Goal: Task Accomplishment & Management: Use online tool/utility

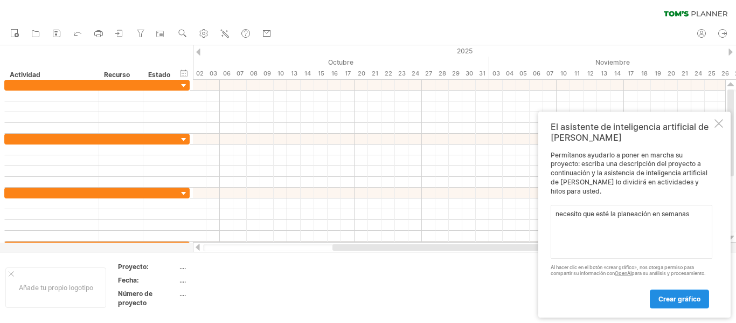
type textarea "necesito que esté la planeación en semanas"
click at [676, 300] on font "crear gráfico" at bounding box center [679, 299] width 42 height 8
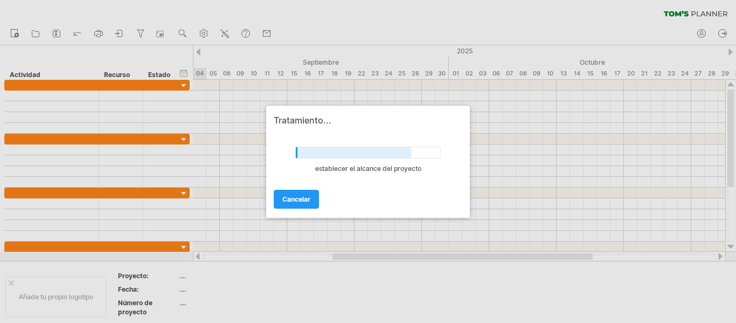
click at [676, 300] on div at bounding box center [368, 161] width 736 height 323
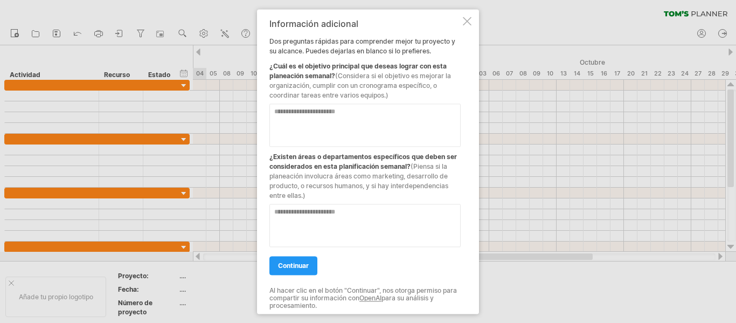
click at [400, 101] on div at bounding box center [364, 121] width 191 height 52
click at [323, 116] on textarea at bounding box center [364, 124] width 191 height 43
type textarea "**********"
click at [316, 217] on textarea at bounding box center [364, 225] width 191 height 43
type textarea "**********"
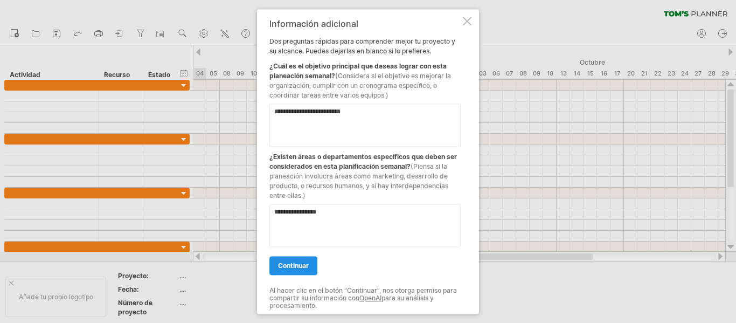
click at [285, 262] on font "continuar" at bounding box center [293, 265] width 31 height 8
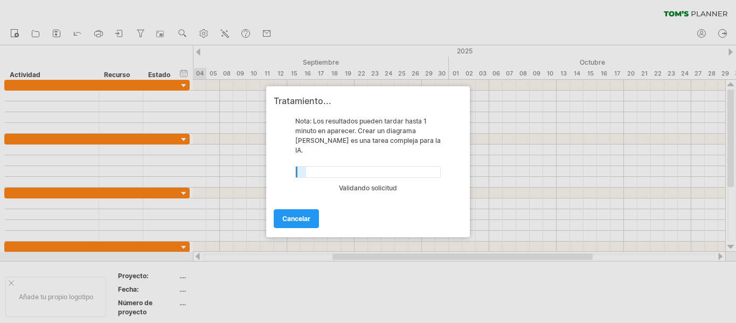
click at [285, 262] on div at bounding box center [368, 161] width 736 height 323
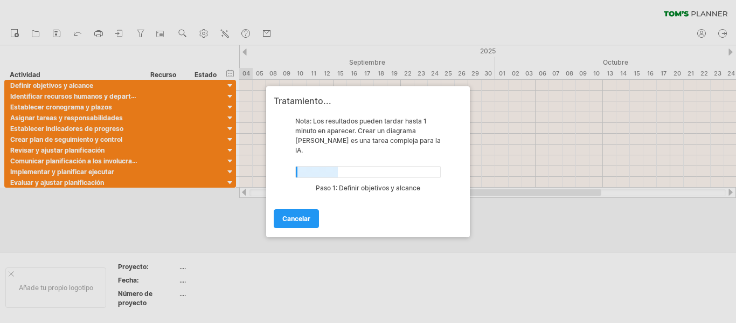
click at [285, 262] on div at bounding box center [368, 161] width 736 height 323
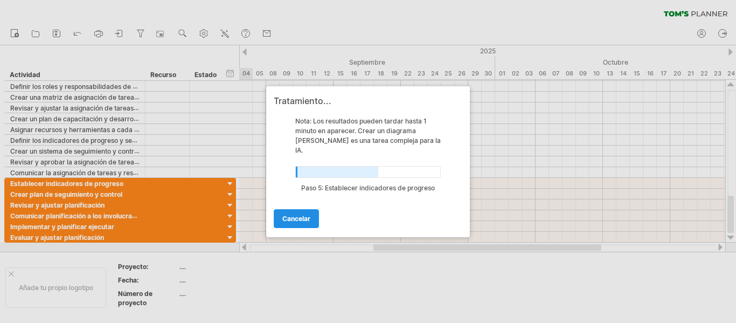
click at [290, 214] on font "Cancelar" at bounding box center [296, 218] width 28 height 8
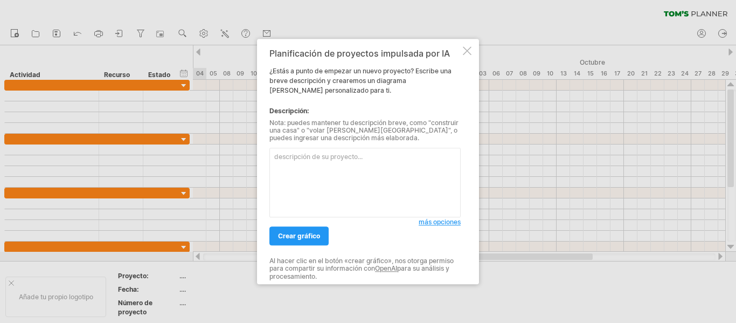
click at [463, 51] on div at bounding box center [467, 50] width 9 height 9
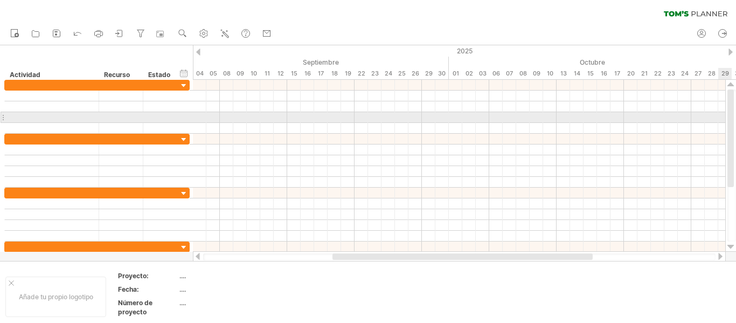
drag, startPoint x: 733, startPoint y: 118, endPoint x: 732, endPoint y: 137, distance: 19.4
click at [732, 137] on div at bounding box center [730, 138] width 6 height 98
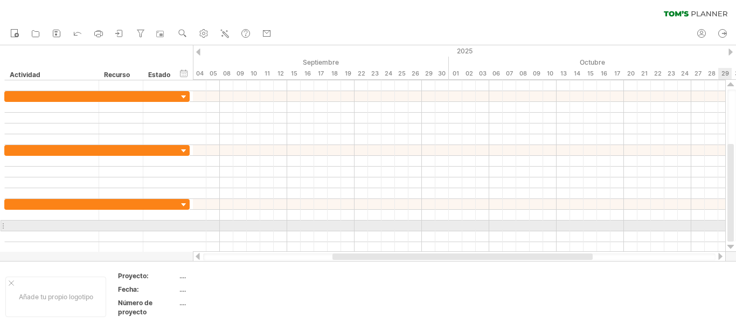
drag, startPoint x: 732, startPoint y: 137, endPoint x: 736, endPoint y: 226, distance: 88.4
click at [736, 226] on div at bounding box center [731, 165] width 9 height 152
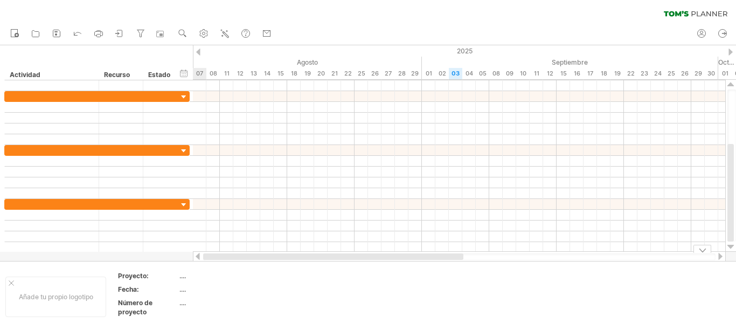
drag, startPoint x: 574, startPoint y: 259, endPoint x: 371, endPoint y: 270, distance: 204.0
click at [371, 270] on div "Intentando acceder a [DOMAIN_NAME] Conectado de nuevo... 0% borrar filtro" at bounding box center [368, 161] width 736 height 323
drag, startPoint x: 389, startPoint y: 256, endPoint x: 197, endPoint y: 260, distance: 191.9
click at [197, 260] on div at bounding box center [459, 256] width 533 height 11
drag, startPoint x: 310, startPoint y: 258, endPoint x: 157, endPoint y: 254, distance: 152.5
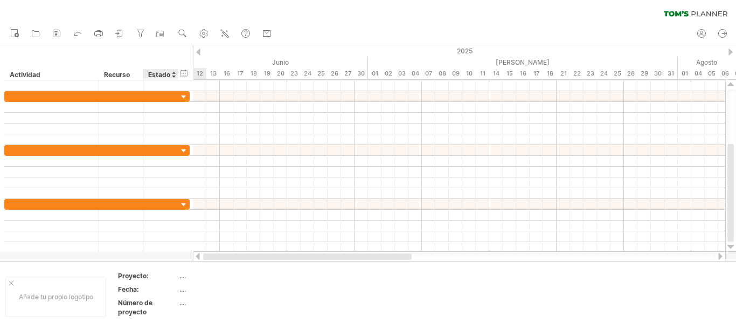
click at [157, 254] on div "Intentando acceder a [DOMAIN_NAME] Conectado de nuevo... 0% borrar filtro" at bounding box center [368, 161] width 736 height 323
click at [174, 77] on div at bounding box center [173, 74] width 4 height 11
click at [175, 72] on div at bounding box center [173, 74] width 4 height 11
click at [149, 54] on div "ocultar inicio/fin/duración mostrar inicio/fin/duración ******** Actividad ****…" at bounding box center [96, 62] width 193 height 34
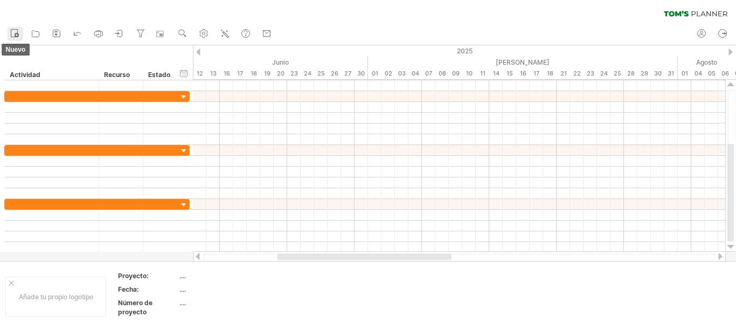
click at [13, 33] on icon at bounding box center [14, 32] width 11 height 11
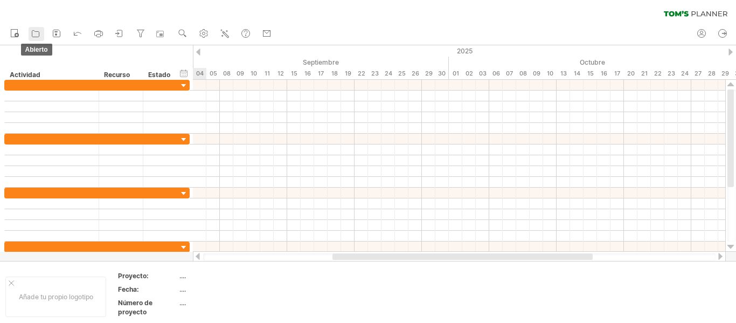
click at [34, 36] on icon at bounding box center [35, 33] width 11 height 11
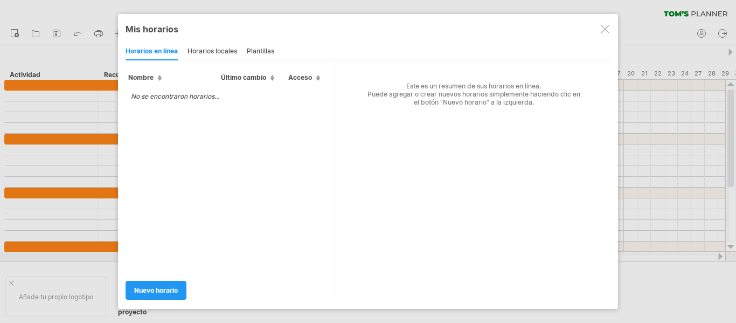
click at [603, 26] on div at bounding box center [605, 29] width 9 height 9
